Goal: Task Accomplishment & Management: Manage account settings

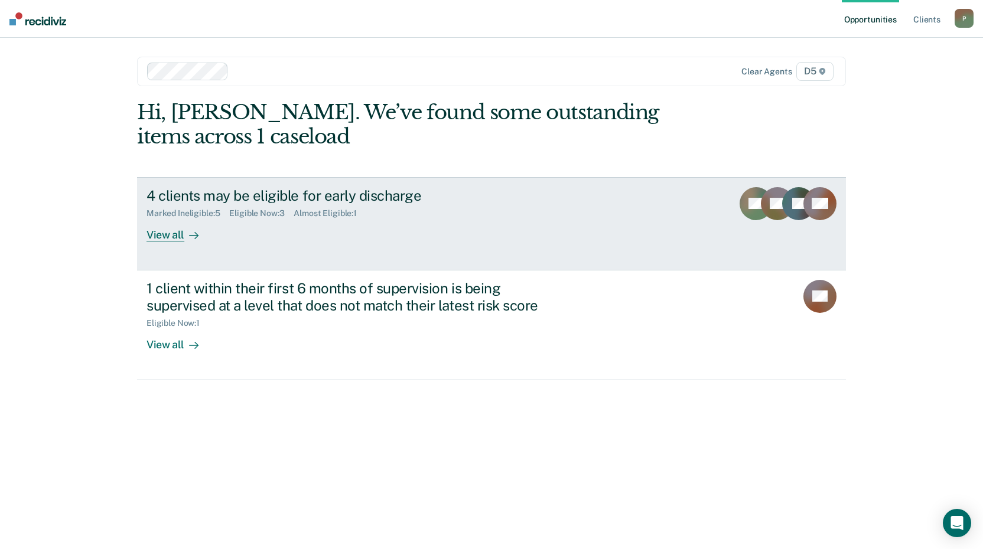
click at [158, 232] on div "View all" at bounding box center [179, 230] width 66 height 23
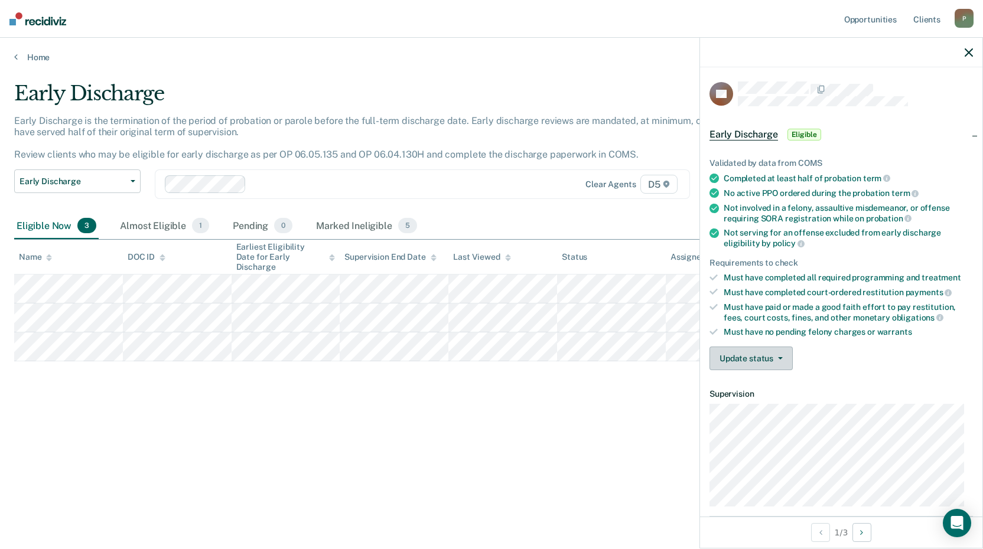
click at [781, 358] on icon "button" at bounding box center [780, 358] width 5 height 2
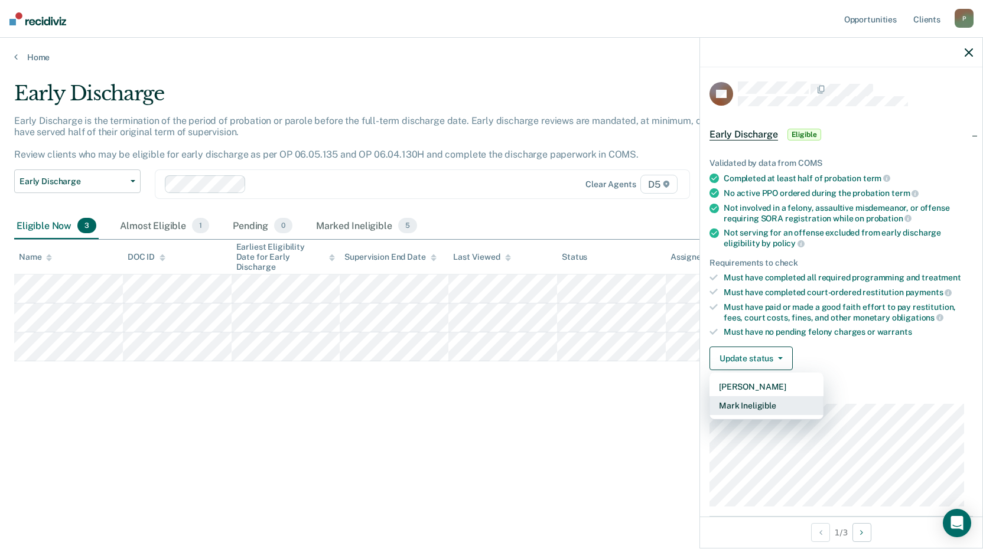
click at [754, 402] on button "Mark Ineligible" at bounding box center [766, 405] width 114 height 19
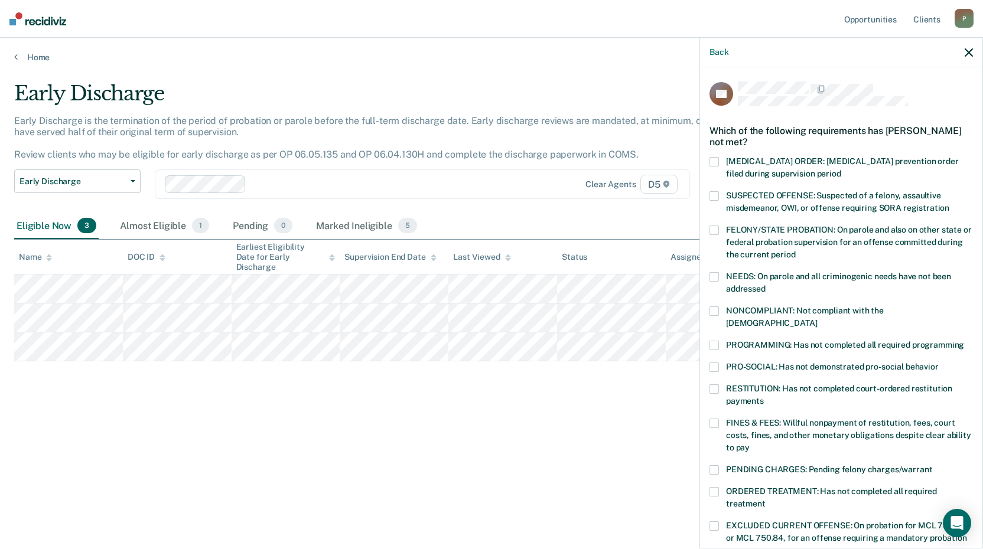
click at [716, 312] on span at bounding box center [713, 311] width 9 height 9
click at [817, 319] on input "NONCOMPLIANT: Not compliant with the order of supervision" at bounding box center [817, 319] width 0 height 0
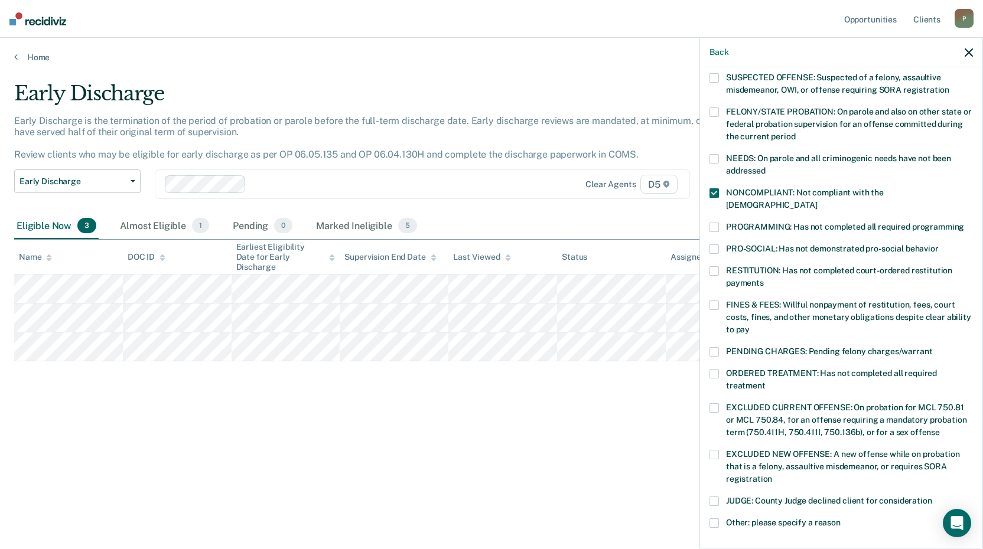
scroll to position [177, 0]
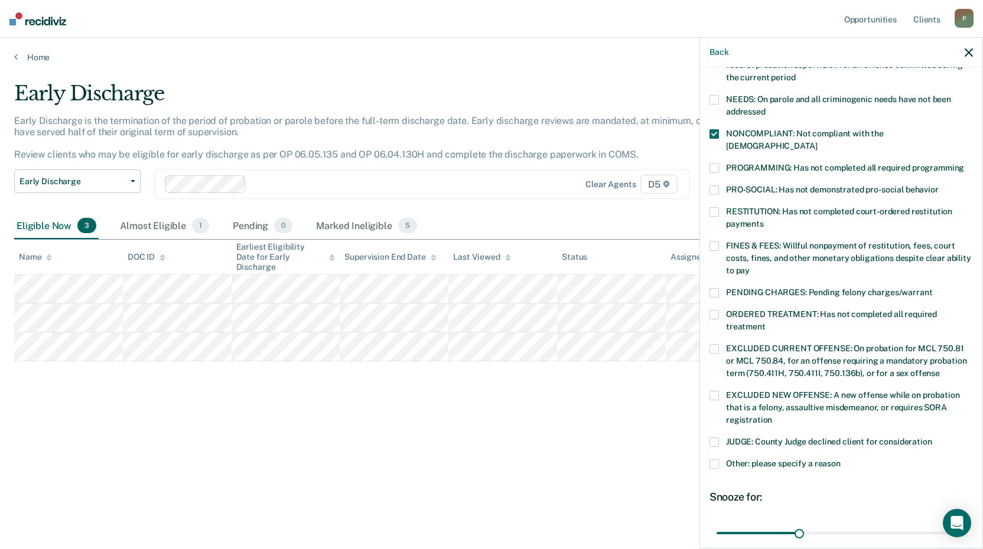
click at [718, 459] on span at bounding box center [713, 463] width 9 height 9
click at [840, 459] on input "Other: please specify a reason" at bounding box center [840, 459] width 0 height 0
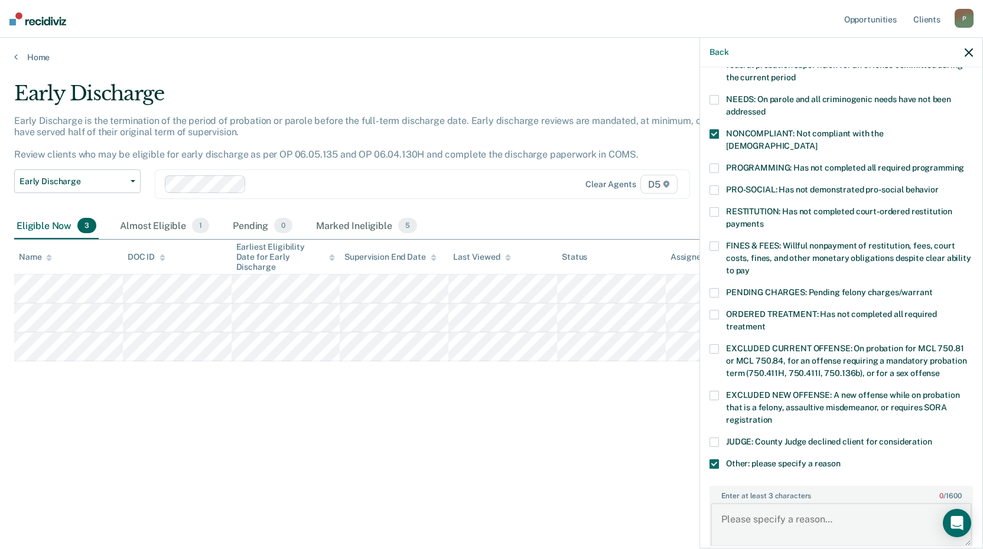
click at [770, 503] on textarea "Enter at least 3 characters 0 / 1600" at bounding box center [840, 525] width 261 height 44
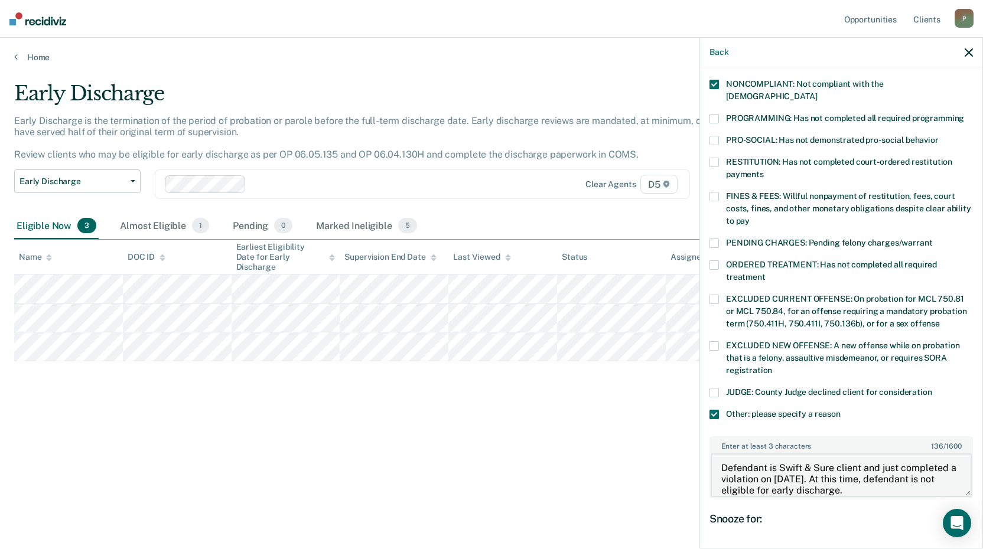
scroll to position [335, 0]
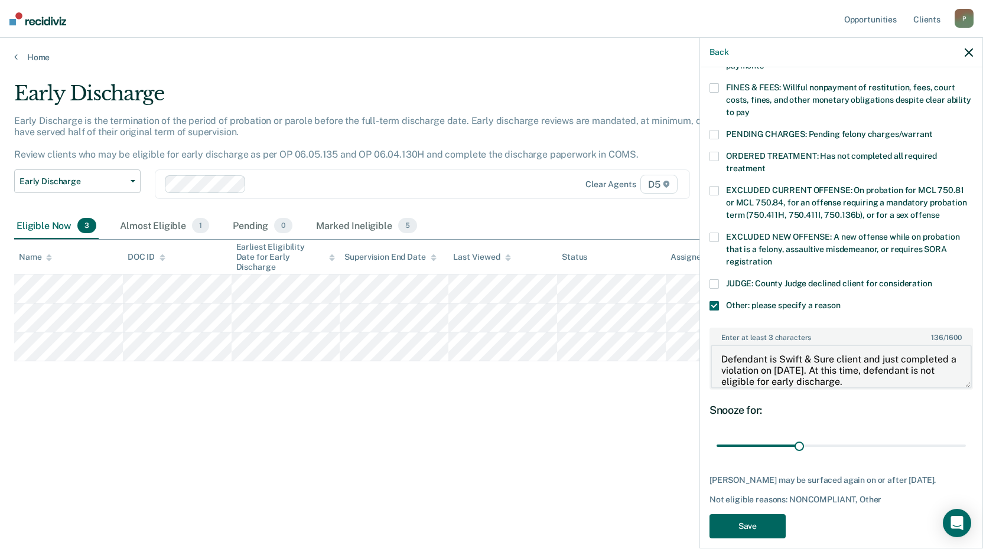
type textarea "Defendant is Swift & Sure client and just completed a violation on 8/11/25. At …"
click at [742, 514] on button "Save" at bounding box center [747, 526] width 76 height 24
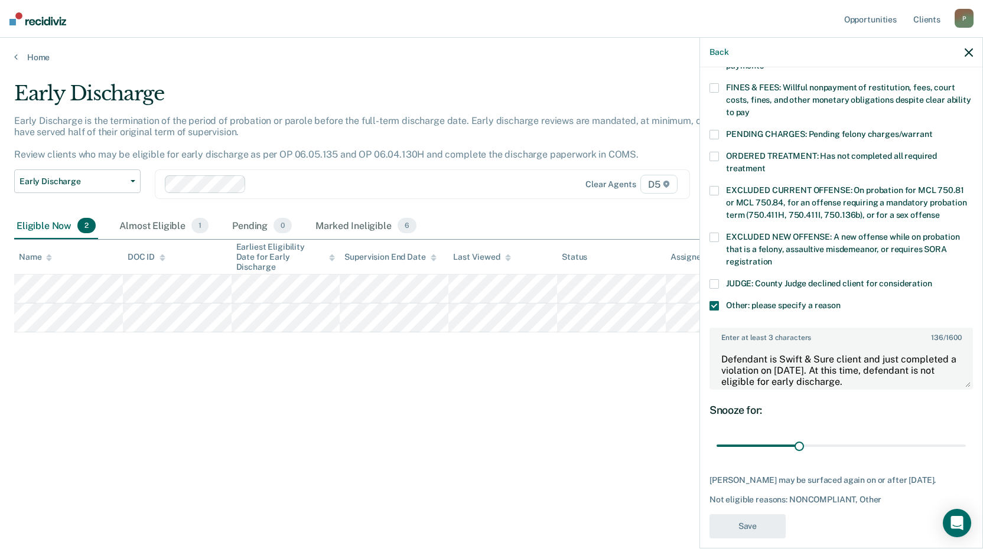
scroll to position [252, 0]
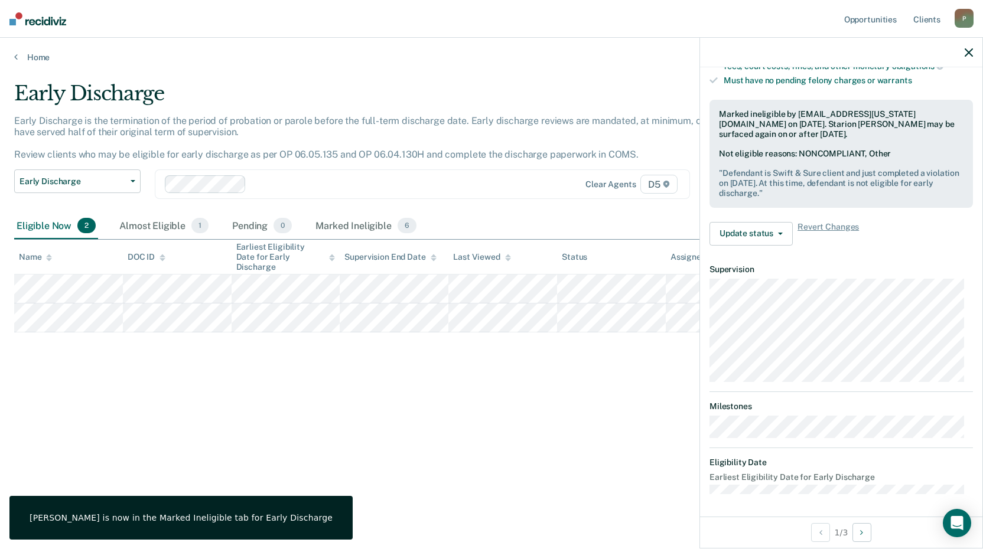
click at [969, 54] on icon "button" at bounding box center [968, 52] width 8 height 8
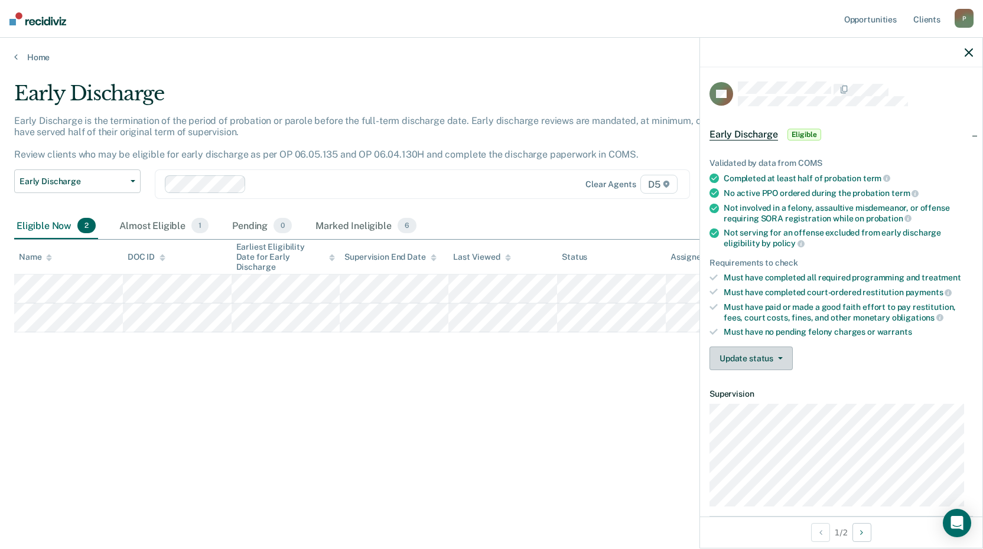
click at [771, 356] on button "Update status" at bounding box center [750, 359] width 83 height 24
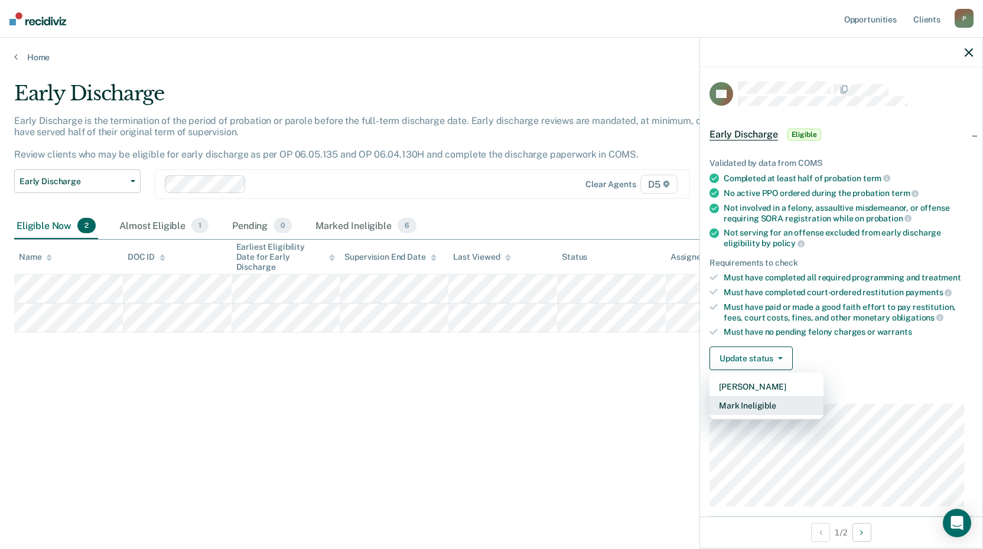
click at [763, 403] on button "Mark Ineligible" at bounding box center [766, 405] width 114 height 19
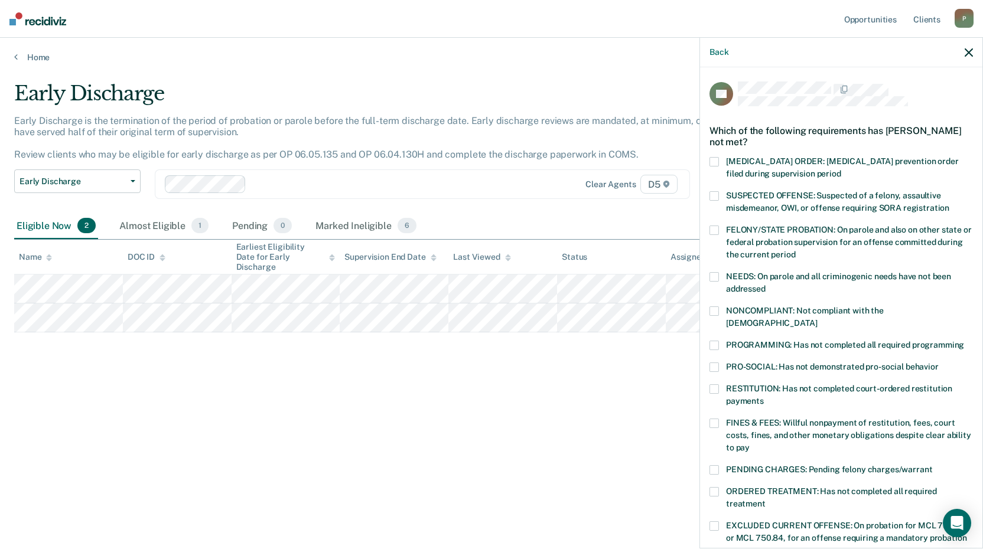
click at [716, 314] on span at bounding box center [713, 311] width 9 height 9
click at [817, 319] on input "NONCOMPLIANT: Not compliant with the order of supervision" at bounding box center [817, 319] width 0 height 0
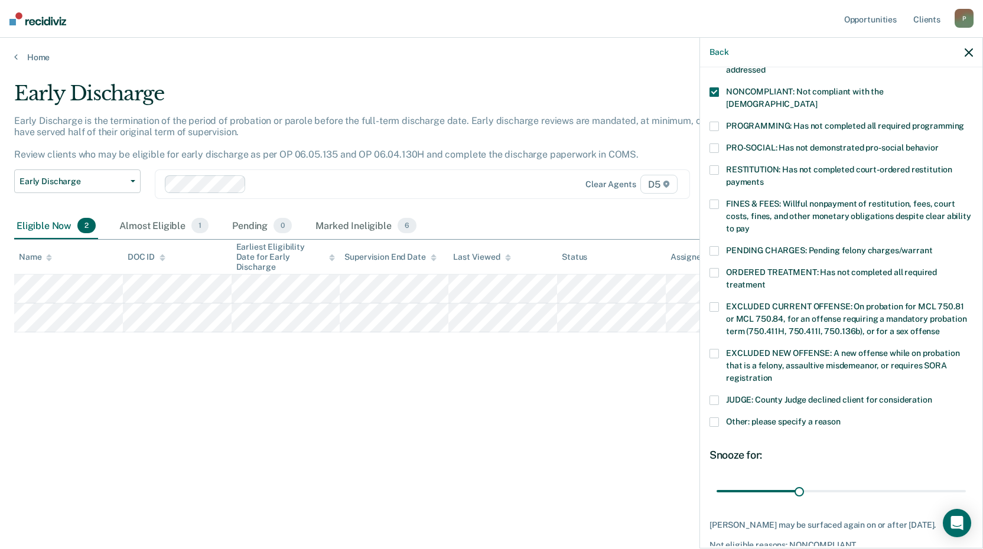
scroll to position [215, 0]
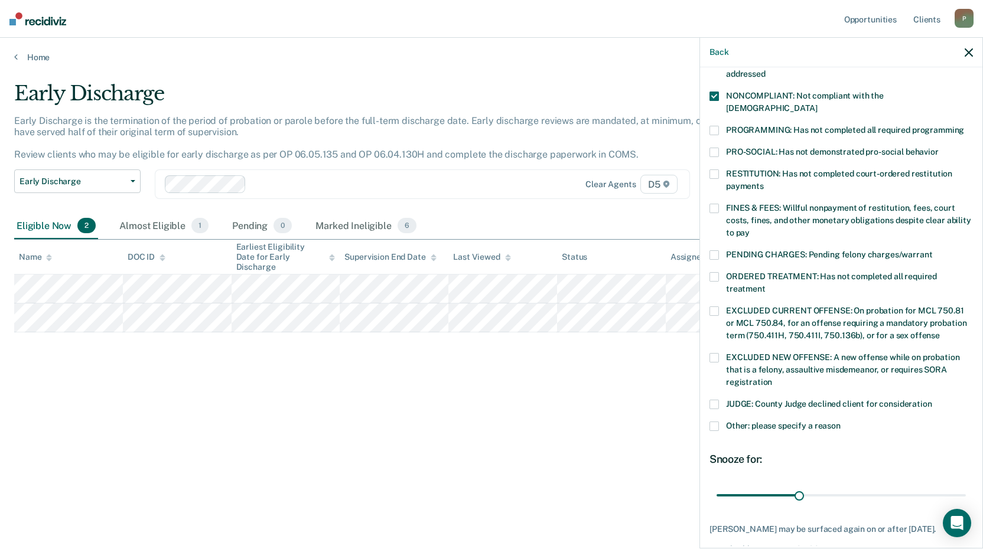
click at [714, 422] on span at bounding box center [713, 426] width 9 height 9
click at [840, 422] on input "Other: please specify a reason" at bounding box center [840, 422] width 0 height 0
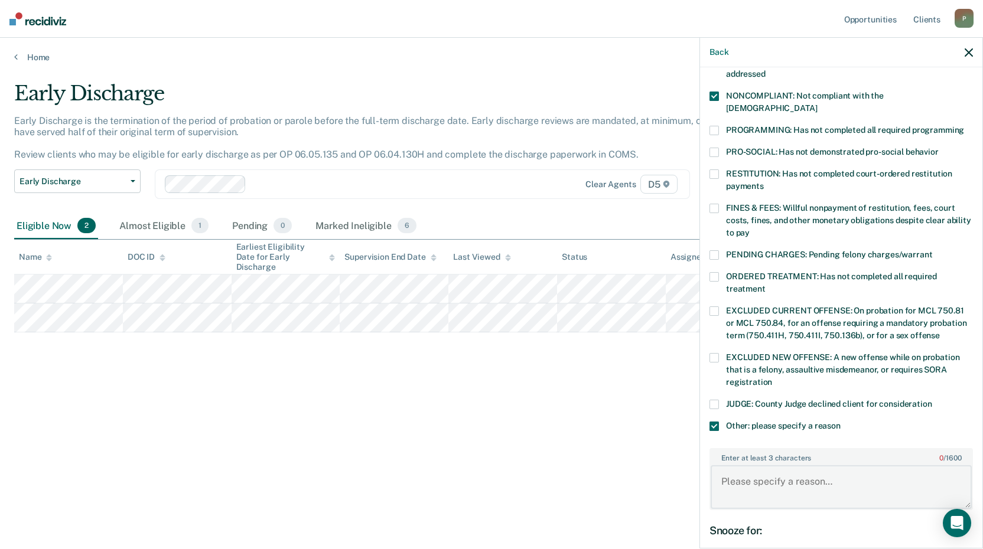
click at [796, 465] on textarea "Enter at least 3 characters 0 / 1600" at bounding box center [840, 487] width 261 height 44
click at [899, 467] on textarea "On 9/3/25, defendant had a Swift & Sure violation while on the program" at bounding box center [840, 487] width 261 height 44
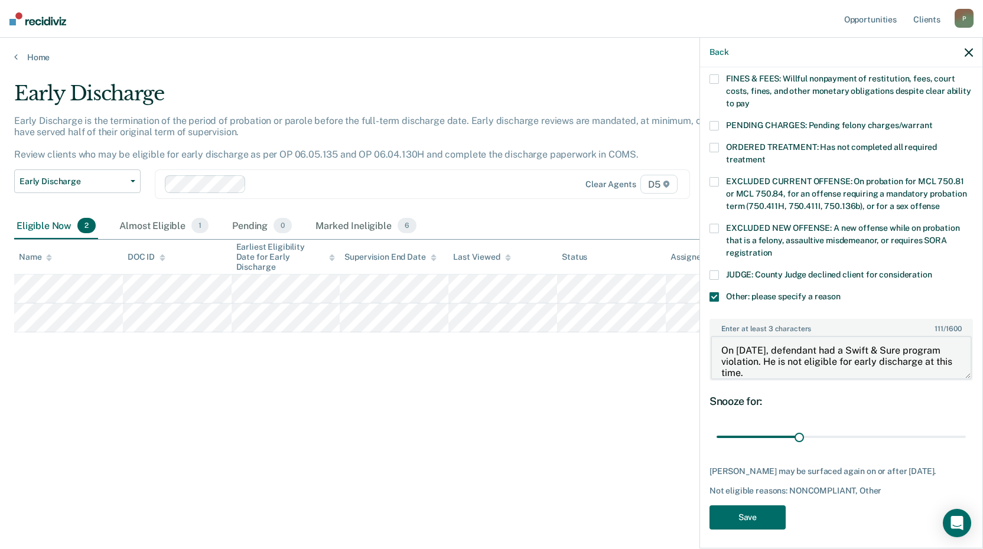
scroll to position [345, 0]
type textarea "On 9/3/25, defendant had a Swift & Sure program violation. He is not eligible f…"
click at [770, 516] on button "Save" at bounding box center [747, 516] width 76 height 24
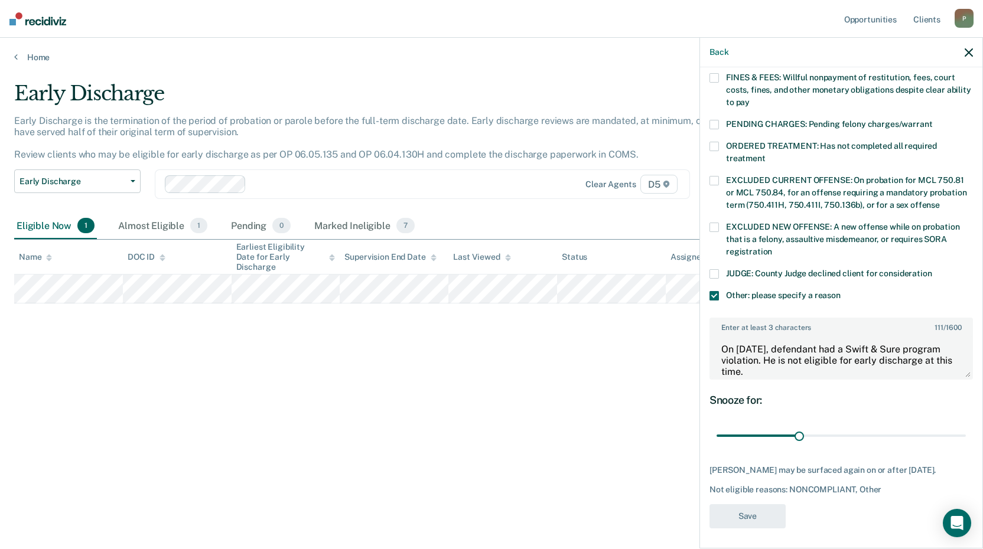
scroll to position [242, 0]
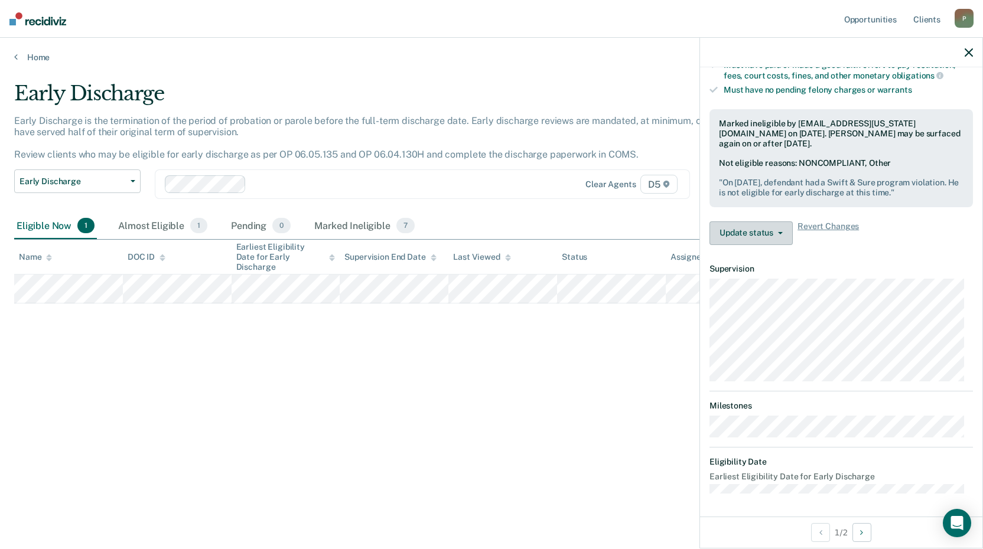
click at [754, 237] on button "Update status" at bounding box center [750, 233] width 83 height 24
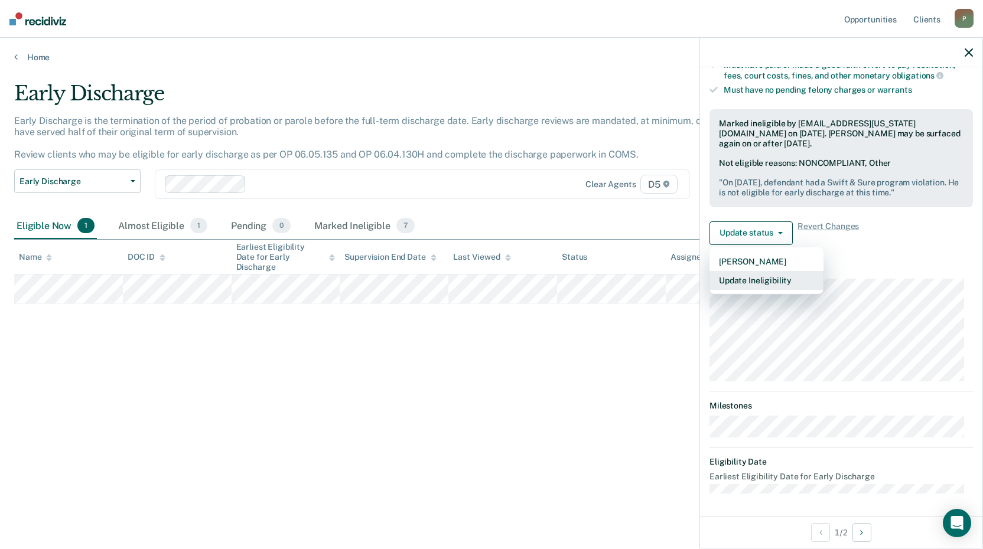
click at [859, 340] on article "ZH Early Discharge Currently ineligible Validated by data from COMS Completed a…" at bounding box center [840, 166] width 263 height 655
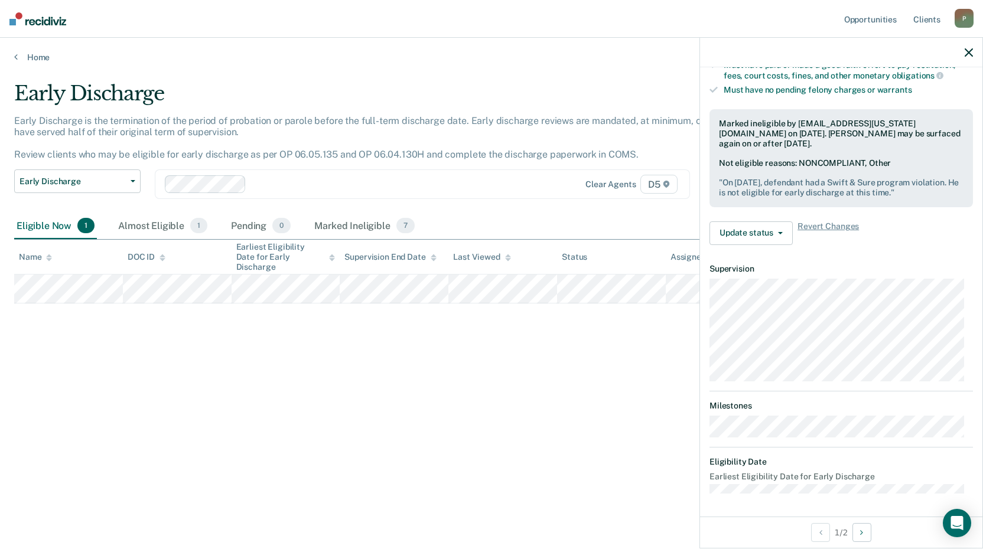
click at [968, 52] on icon "button" at bounding box center [968, 52] width 8 height 8
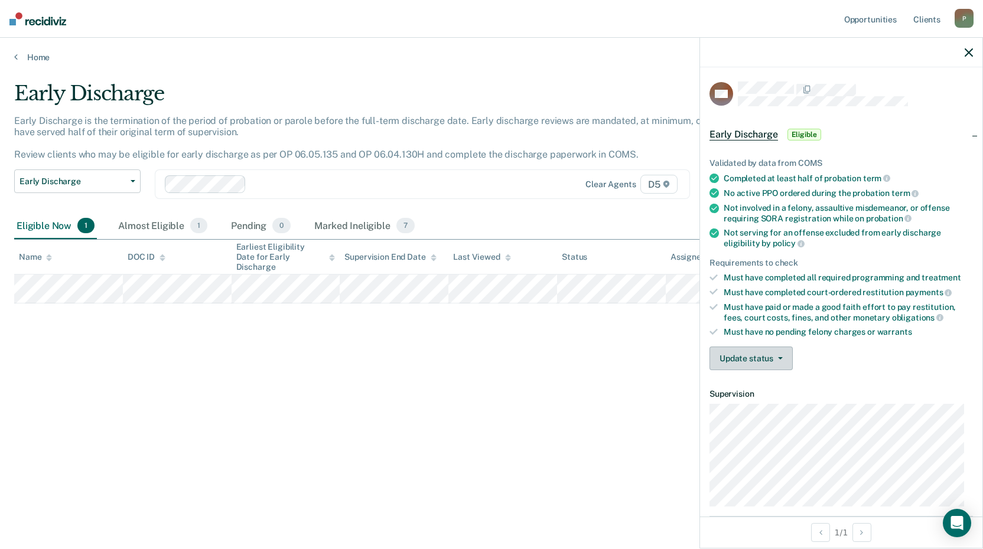
click at [736, 360] on button "Update status" at bounding box center [750, 359] width 83 height 24
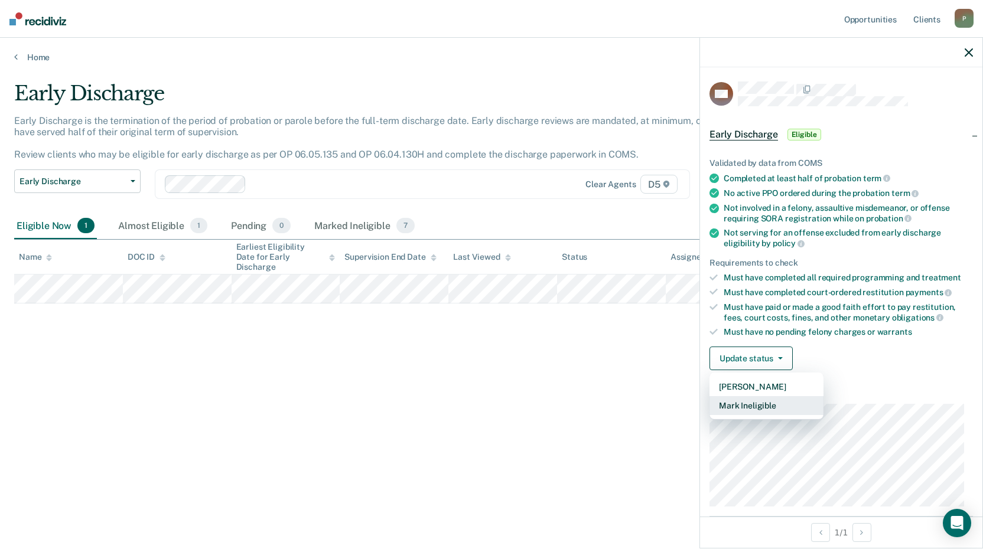
click at [743, 407] on button "Mark Ineligible" at bounding box center [766, 405] width 114 height 19
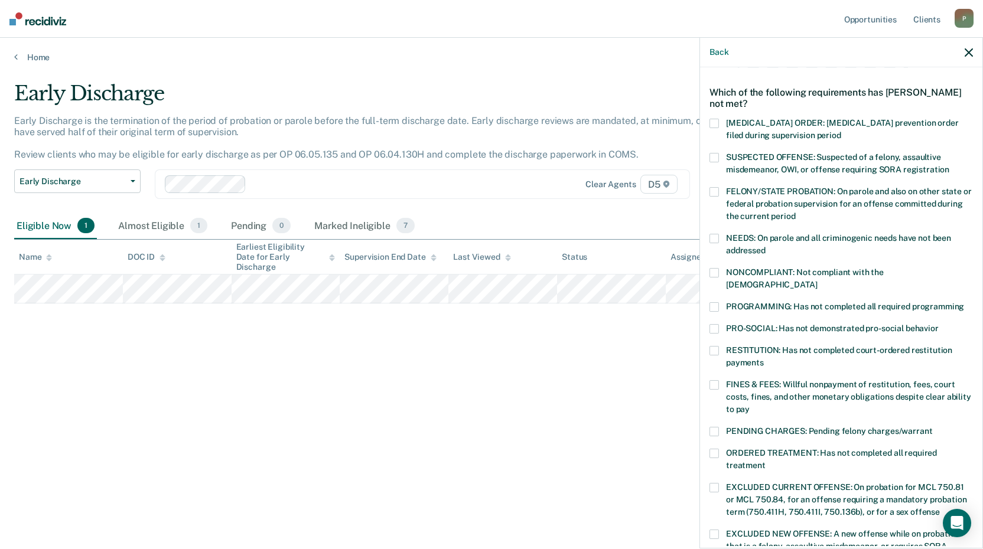
scroll to position [59, 0]
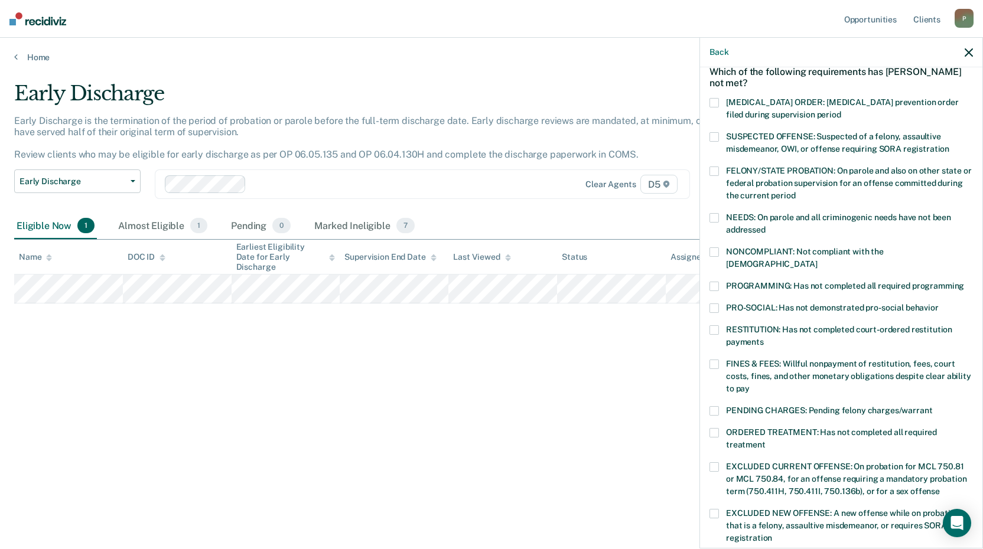
click at [713, 251] on span at bounding box center [713, 251] width 9 height 9
click at [817, 260] on input "NONCOMPLIANT: Not compliant with the order of supervision" at bounding box center [817, 260] width 0 height 0
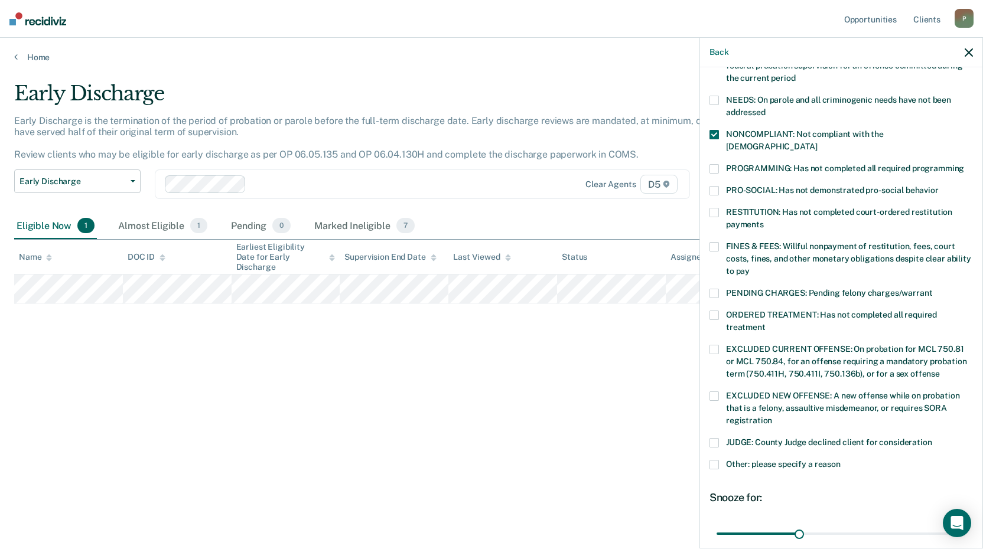
scroll to position [177, 0]
click at [712, 459] on label "Other: please specify a reason" at bounding box center [840, 465] width 263 height 12
click at [840, 459] on input "Other: please specify a reason" at bounding box center [840, 459] width 0 height 0
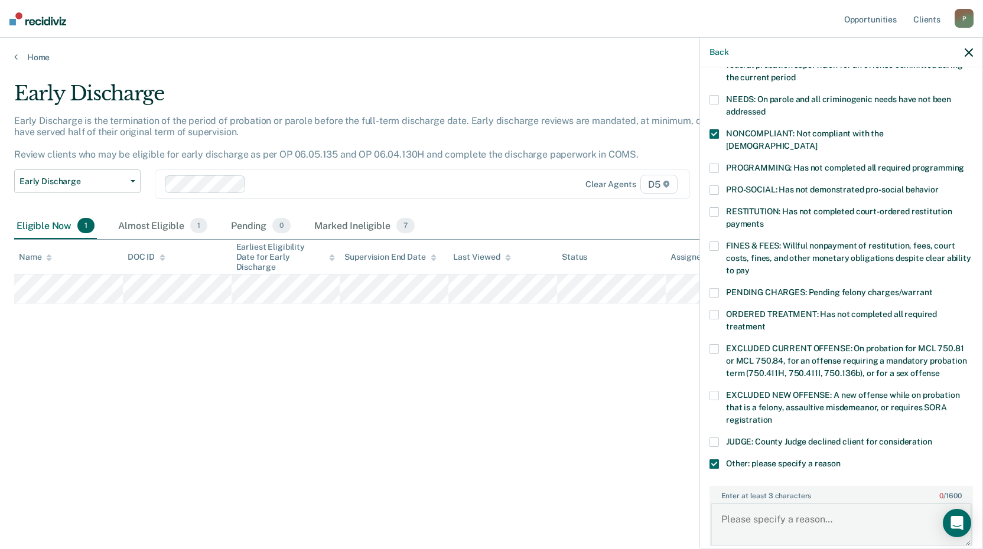
click at [817, 514] on textarea "Enter at least 3 characters 0 / 1600" at bounding box center [840, 525] width 261 height 44
type textarea "A"
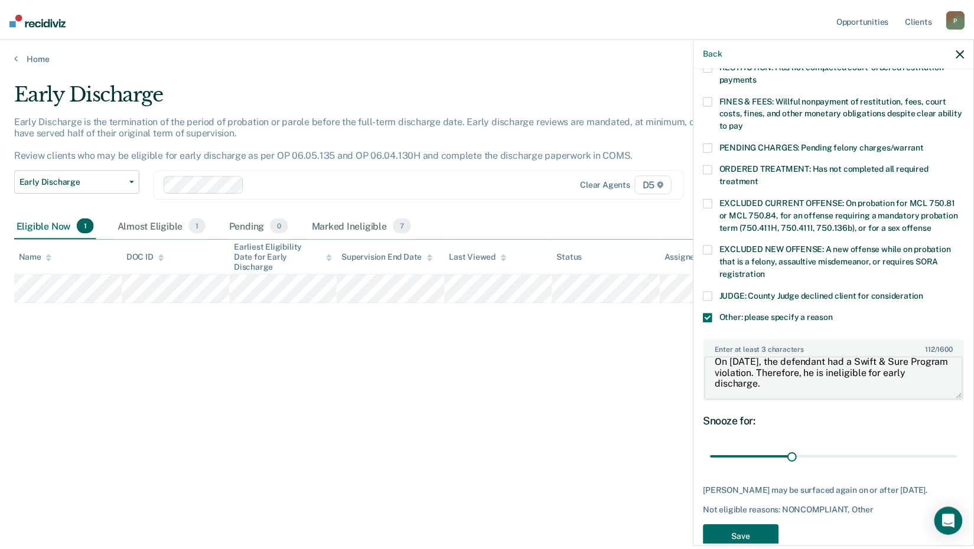
scroll to position [335, 0]
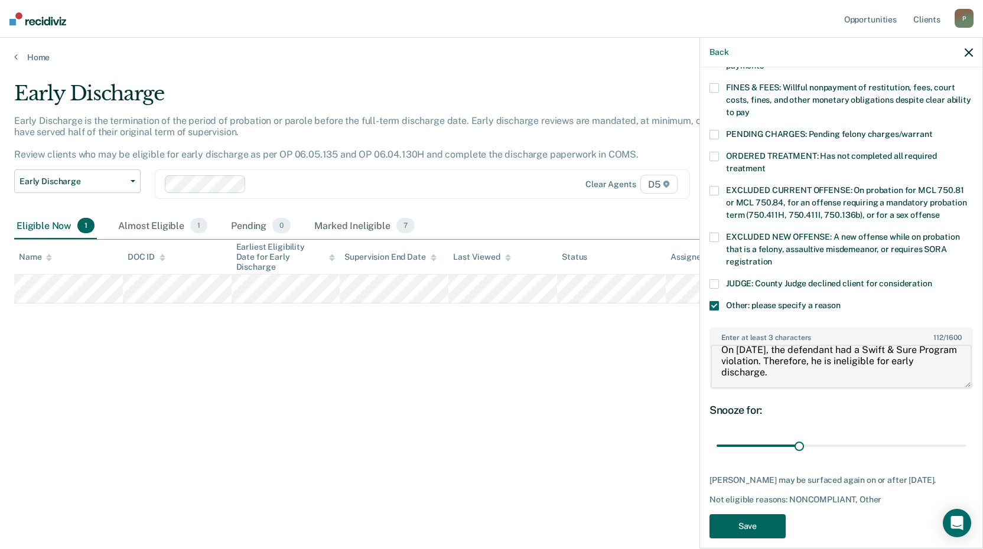
type textarea "On 8/27/25, the defendant had a Swift & Sure Program violation. Therefore, he i…"
click at [766, 514] on button "Save" at bounding box center [747, 526] width 76 height 24
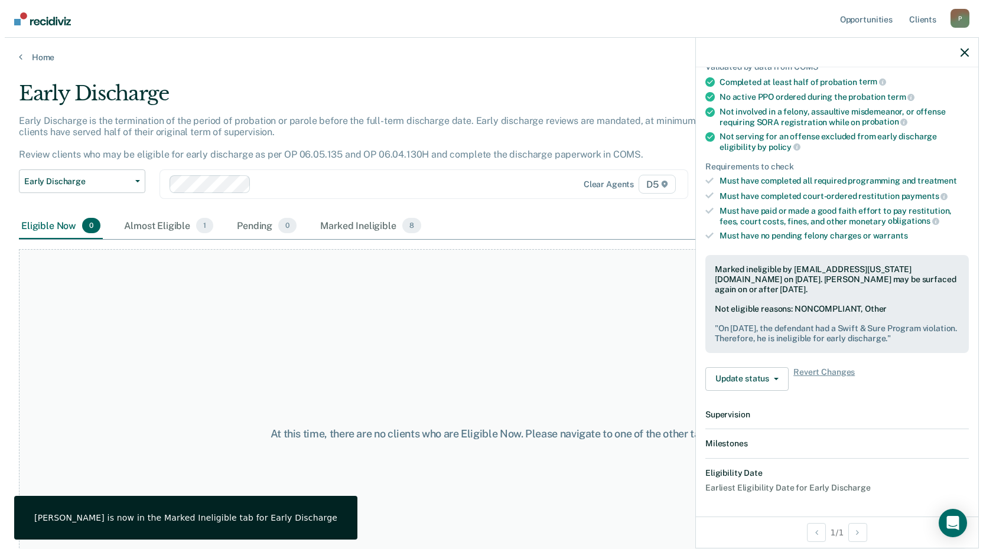
scroll to position [242, 0]
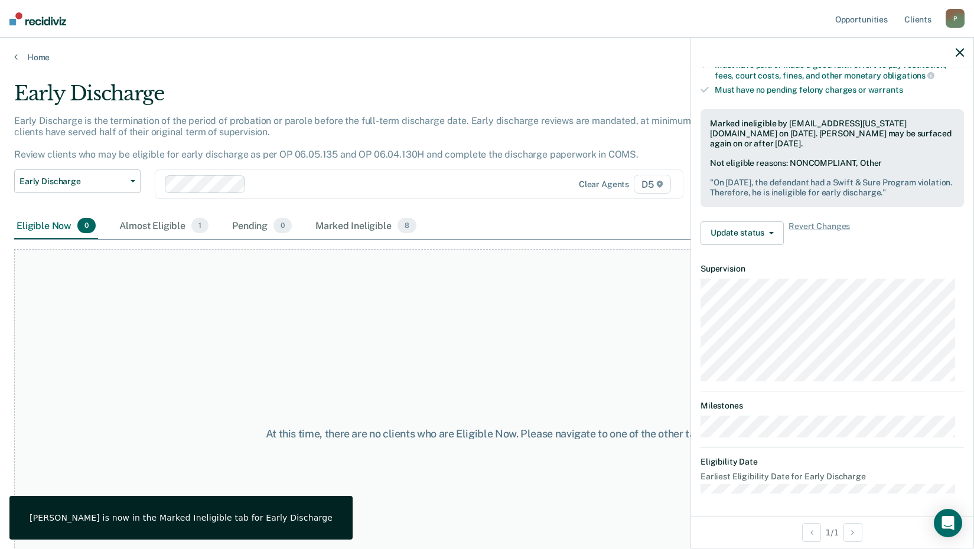
click at [960, 53] on icon "button" at bounding box center [960, 52] width 8 height 8
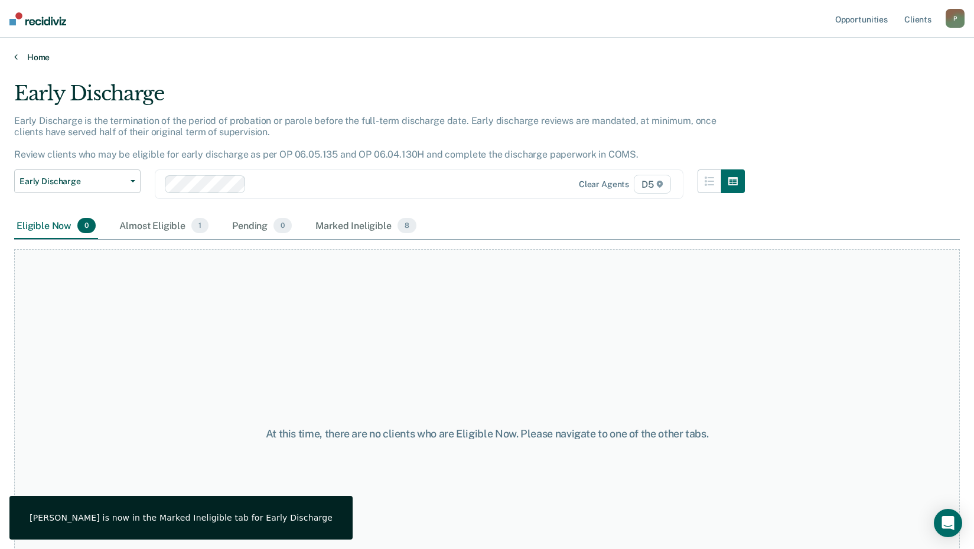
click at [31, 57] on link "Home" at bounding box center [487, 57] width 946 height 11
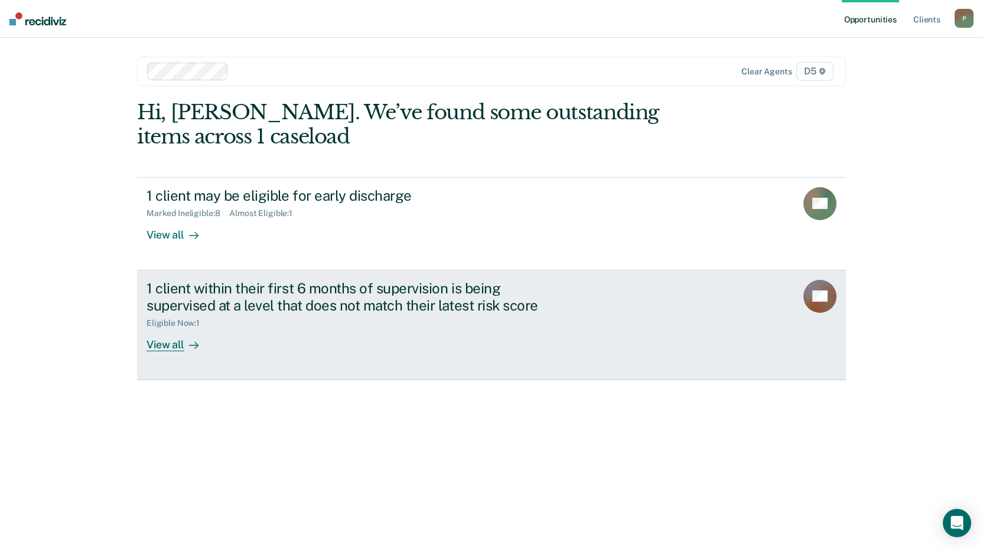
click at [175, 342] on div "View all" at bounding box center [179, 339] width 66 height 23
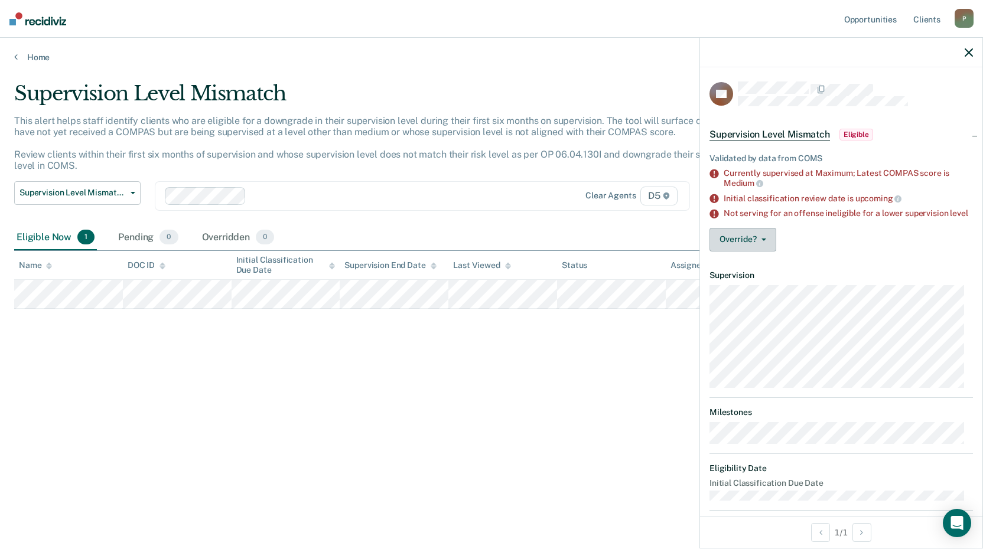
click at [757, 250] on button "Override?" at bounding box center [742, 240] width 67 height 24
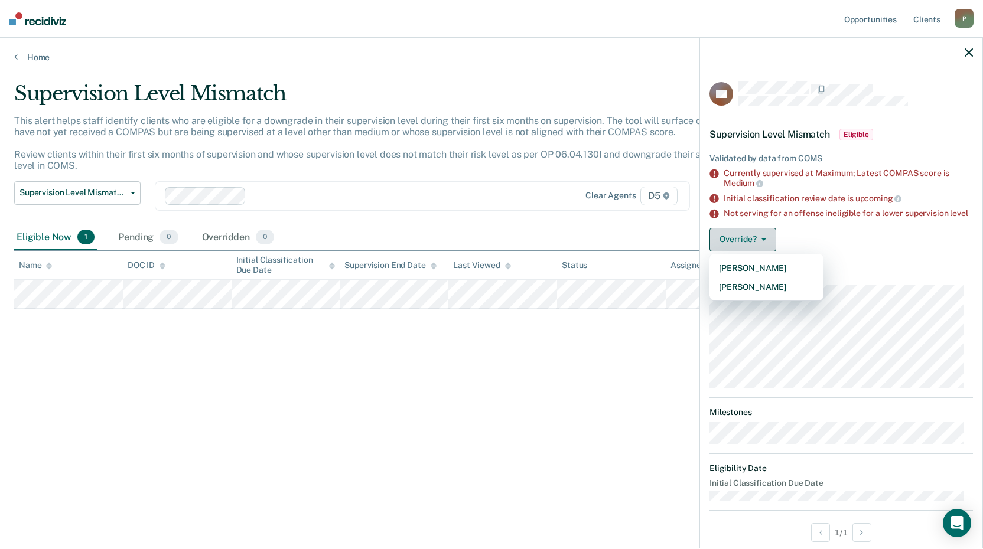
click at [757, 250] on button "Override?" at bounding box center [742, 240] width 67 height 24
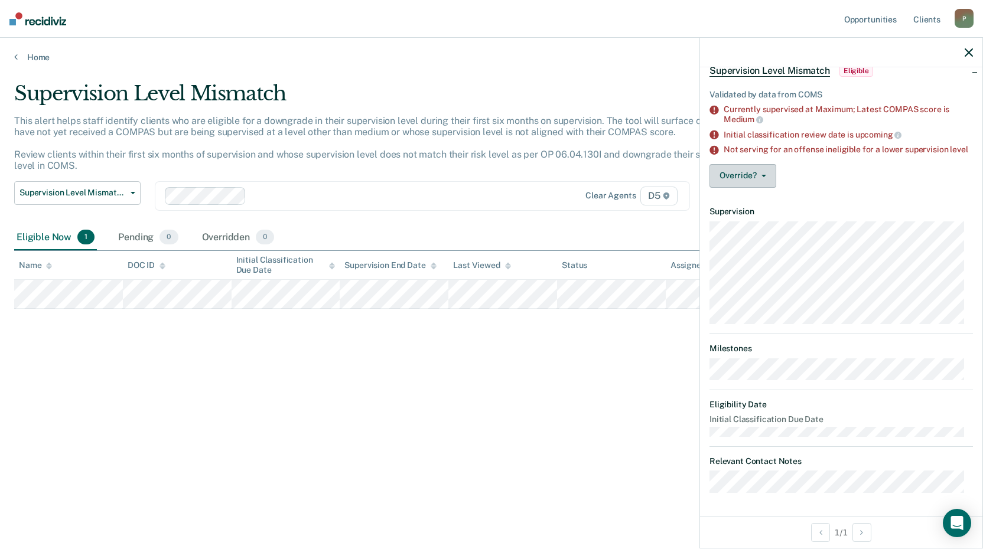
scroll to position [14, 0]
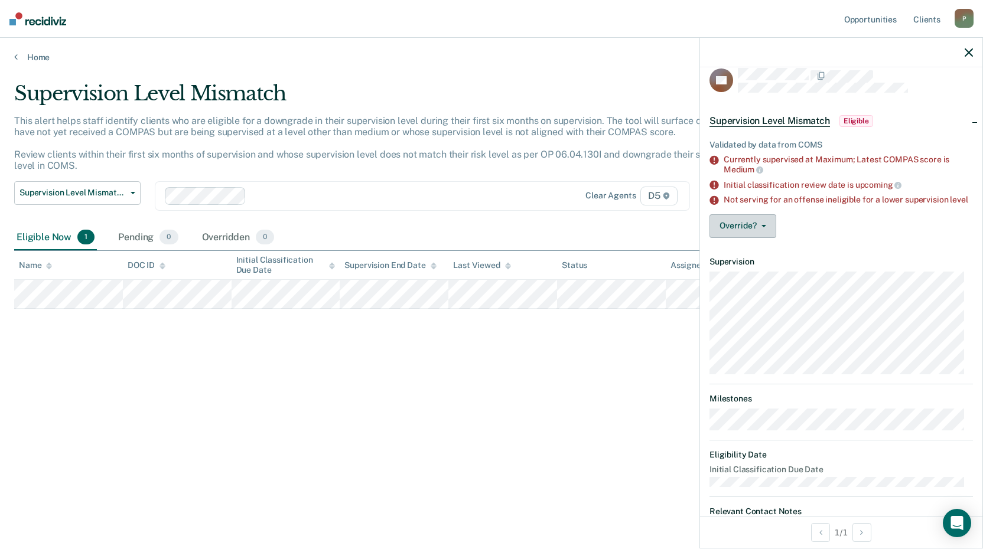
click at [752, 231] on button "Override?" at bounding box center [742, 226] width 67 height 24
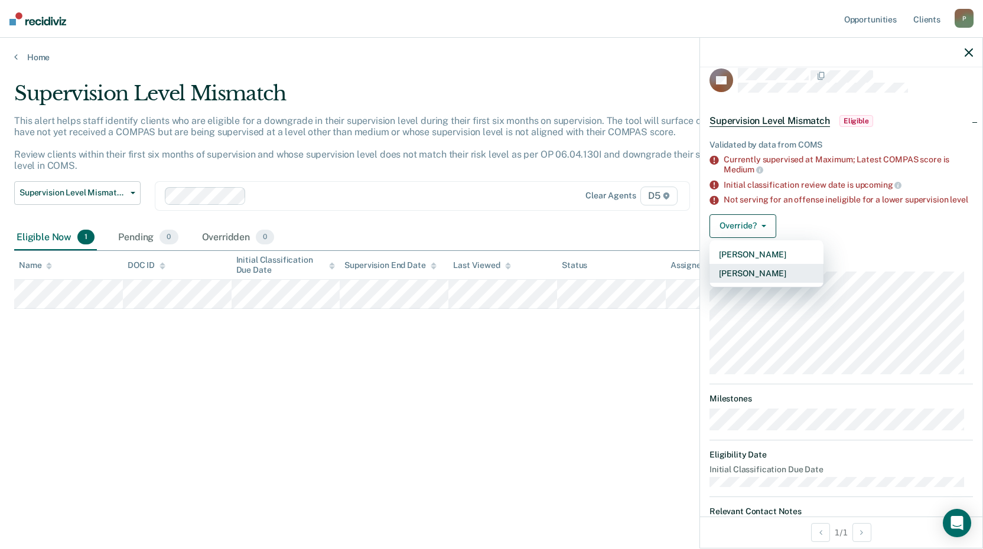
click at [762, 281] on button "Mark Overridden" at bounding box center [766, 273] width 114 height 19
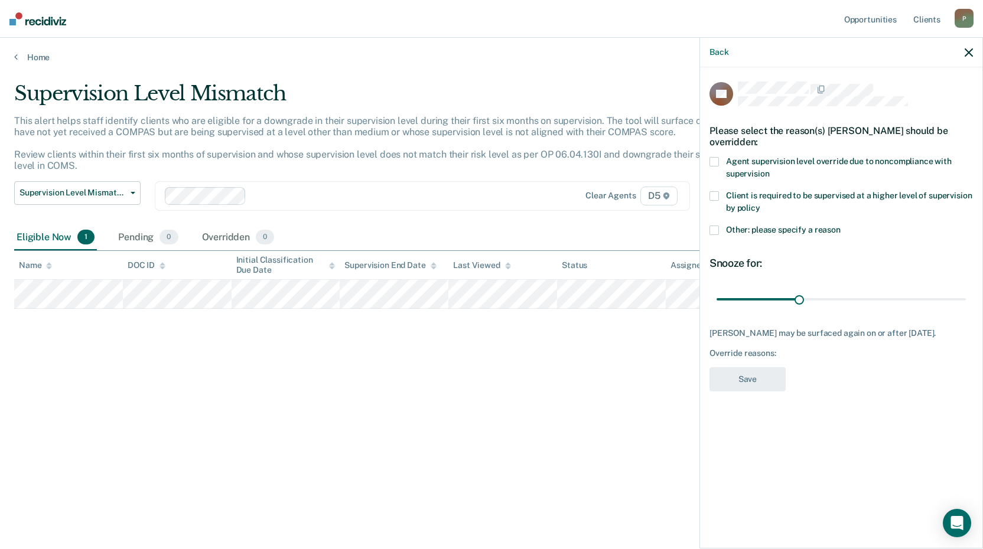
click at [710, 162] on span at bounding box center [713, 161] width 9 height 9
click at [769, 170] on input "Agent supervision level override due to noncompliance with supervision" at bounding box center [769, 170] width 0 height 0
click at [716, 197] on span at bounding box center [713, 195] width 9 height 9
click at [760, 204] on input "Client is required to be supervised at a higher level of supervision by policy" at bounding box center [760, 204] width 0 height 0
click at [715, 232] on span at bounding box center [713, 230] width 9 height 9
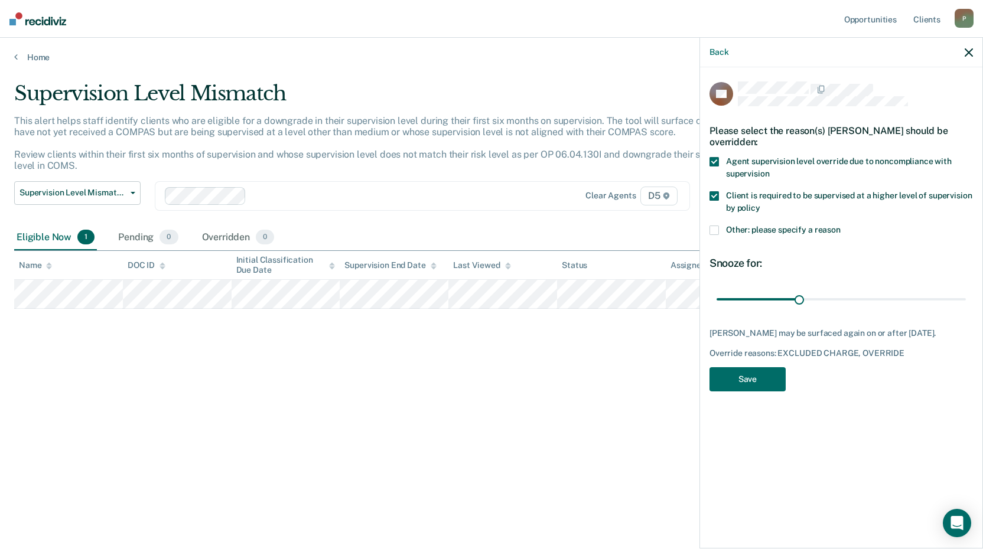
click at [840, 226] on input "Other: please specify a reason" at bounding box center [840, 226] width 0 height 0
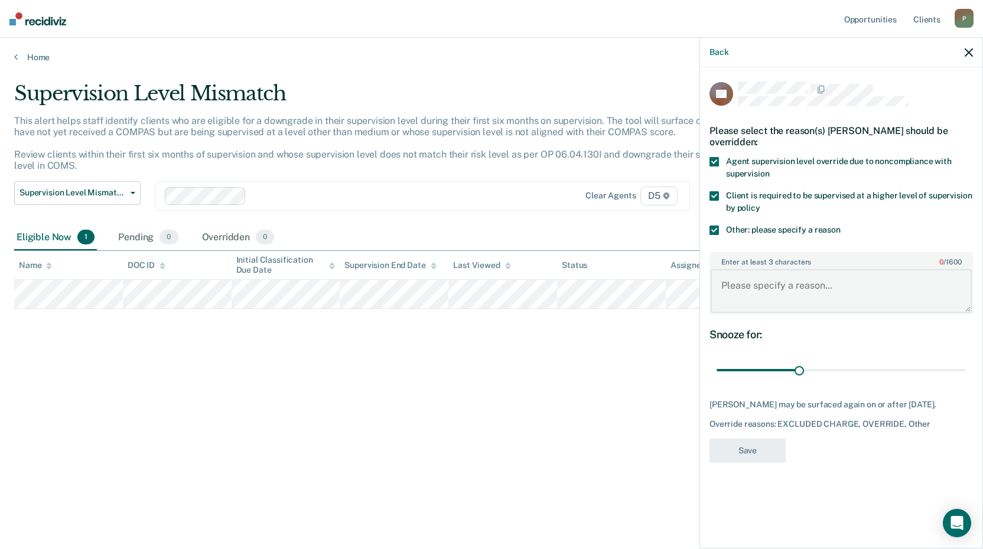
click at [769, 292] on textarea "Enter at least 3 characters 0 / 1600" at bounding box center [840, 291] width 261 height 44
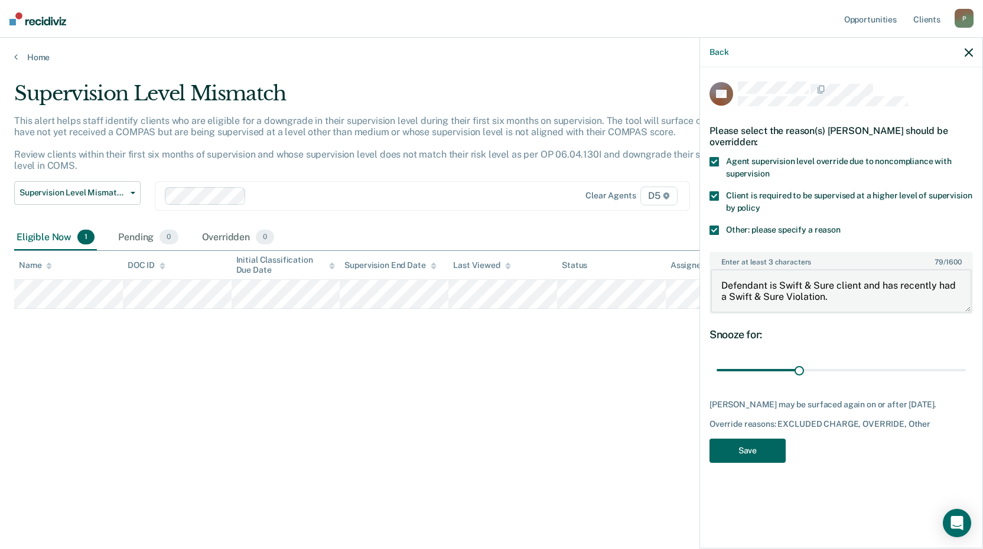
type textarea "Defendant is Swift & Sure client and has recently had a Swift & Sure Violation."
click at [745, 455] on button "Save" at bounding box center [747, 451] width 76 height 24
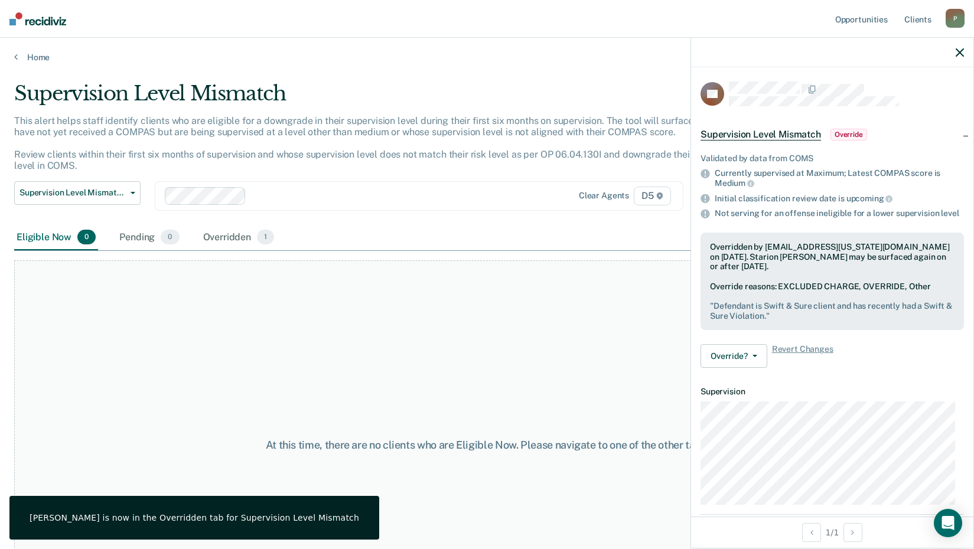
click at [957, 54] on icon "button" at bounding box center [960, 52] width 8 height 8
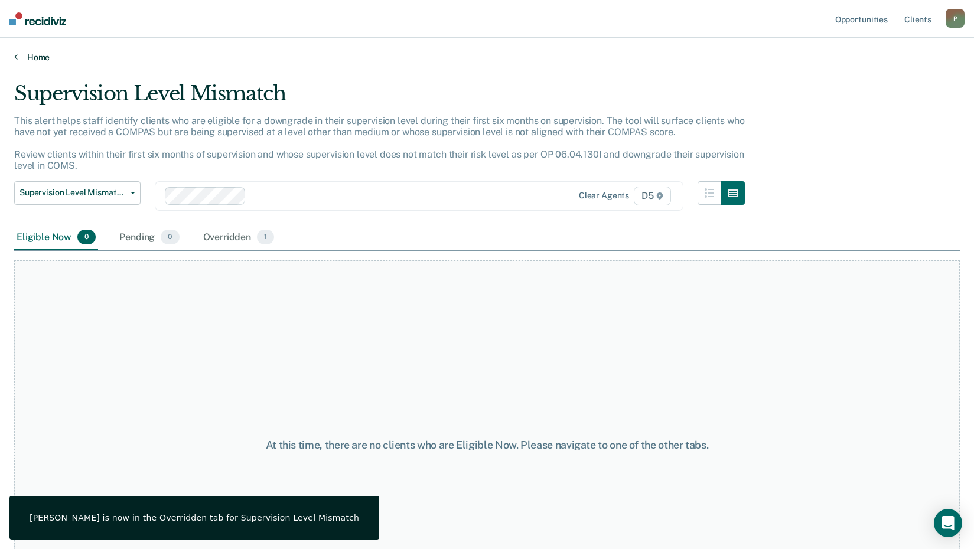
click at [47, 58] on link "Home" at bounding box center [487, 57] width 946 height 11
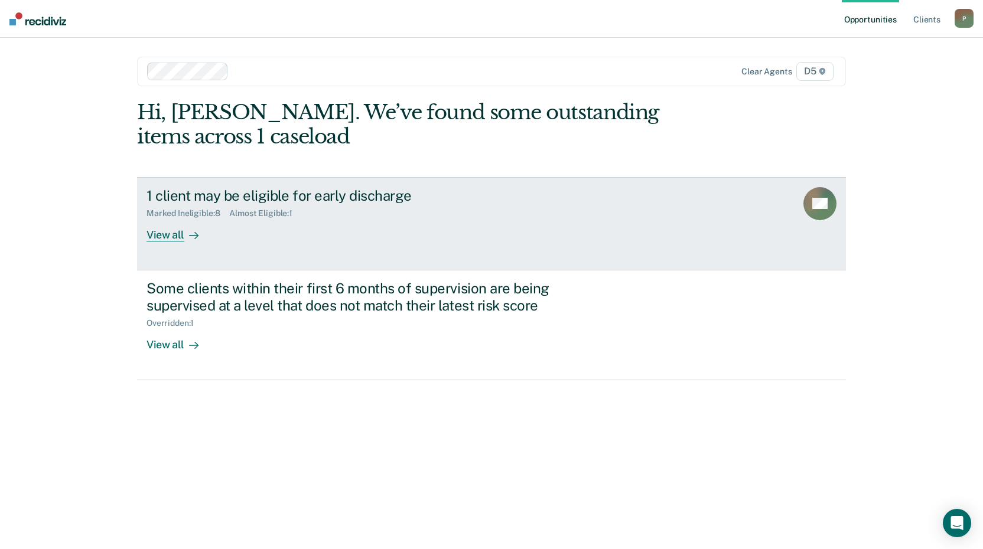
click at [156, 237] on div "View all" at bounding box center [179, 230] width 66 height 23
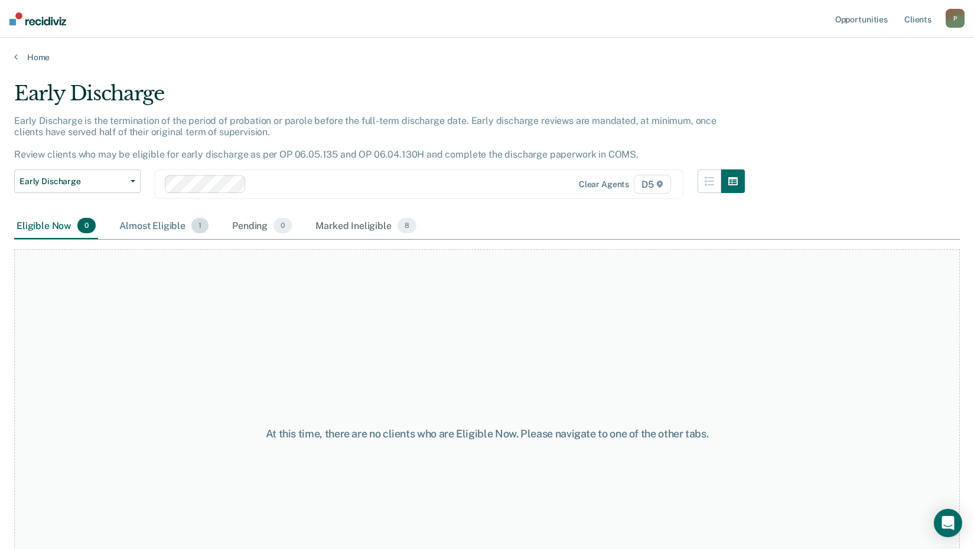
click at [158, 227] on div "Almost Eligible 1" at bounding box center [164, 226] width 94 height 26
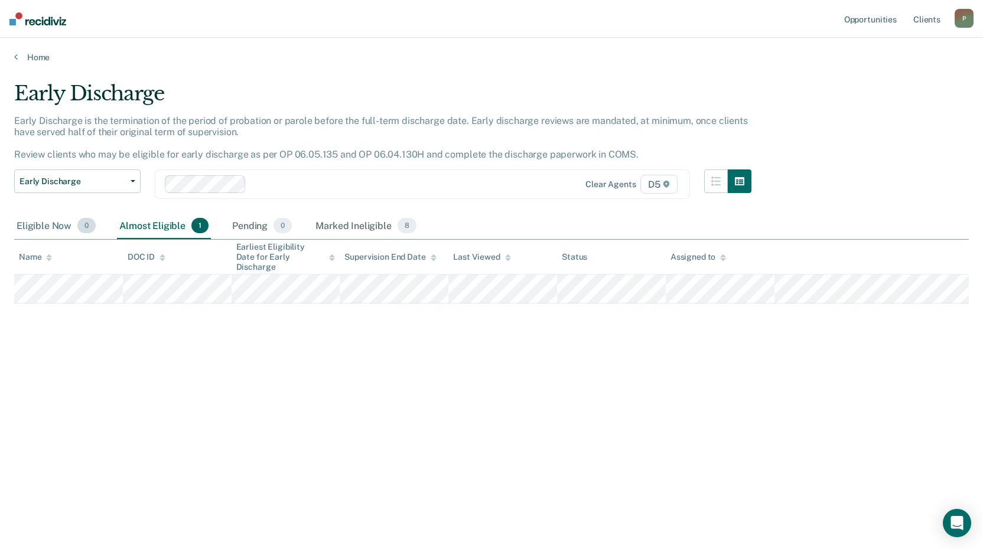
click at [60, 227] on div "Eligible Now 0" at bounding box center [56, 226] width 84 height 26
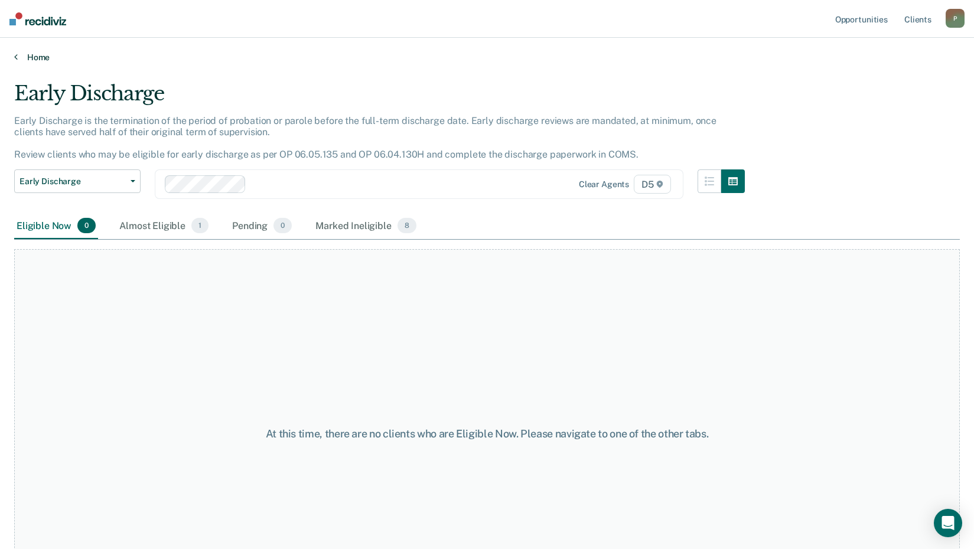
click at [38, 57] on link "Home" at bounding box center [487, 57] width 946 height 11
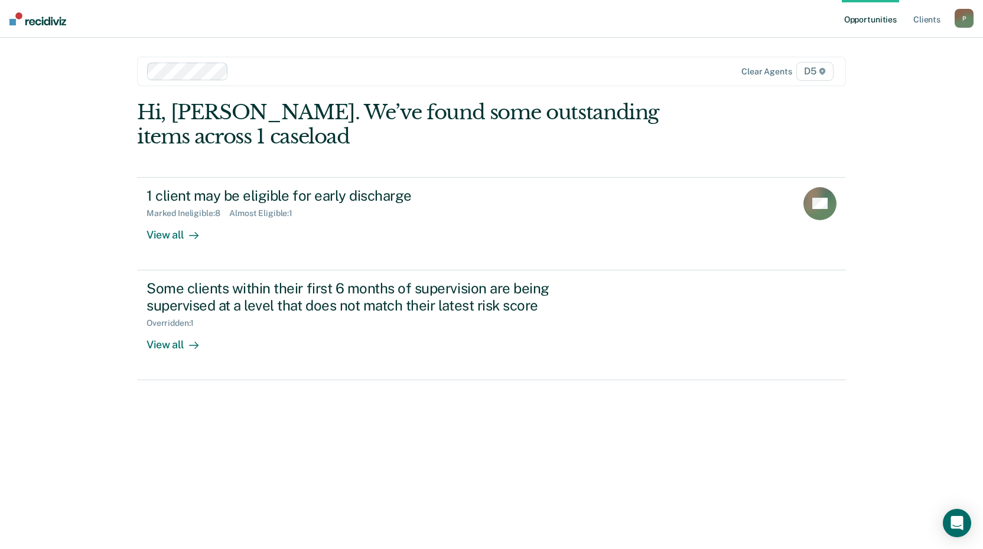
click at [970, 20] on div "P" at bounding box center [963, 18] width 19 height 19
click at [898, 75] on link "Log Out" at bounding box center [916, 78] width 95 height 10
